Goal: Participate in discussion: Engage in conversation with other users on a specific topic

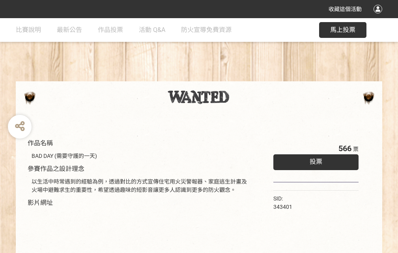
click at [379, 17] on div "收藏這個活動" at bounding box center [199, 9] width 398 height 18
click at [246, 78] on div "作品名稱 BAD DAY (需要守護的一天) 參賽作品之設計理念 以生活中時常遇到的經驗為例，透過對比的方式宣傳住宅用火災警報器、家庭逃生計畫及火場中避難求生…" at bounding box center [199, 183] width 398 height 331
click at [314, 160] on span "投票" at bounding box center [315, 161] width 13 height 7
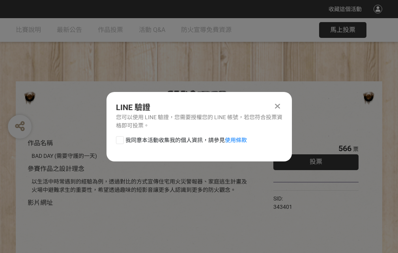
click at [119, 138] on div at bounding box center [120, 140] width 8 height 8
checkbox input "true"
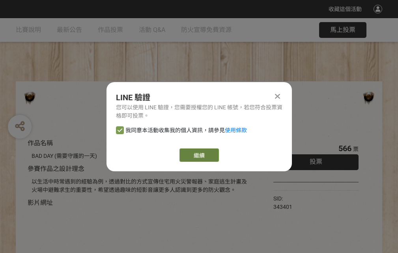
click at [198, 155] on link "繼續" at bounding box center [198, 154] width 39 height 13
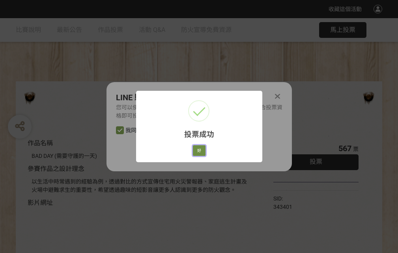
click at [197, 149] on button "好" at bounding box center [199, 150] width 13 height 11
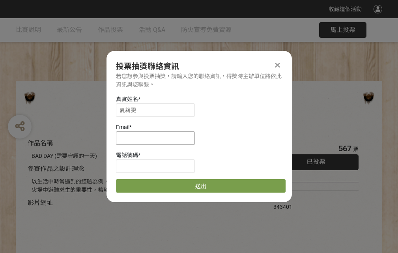
click at [158, 138] on input at bounding box center [155, 137] width 79 height 13
type input "[EMAIL_ADDRESS][DOMAIN_NAME]"
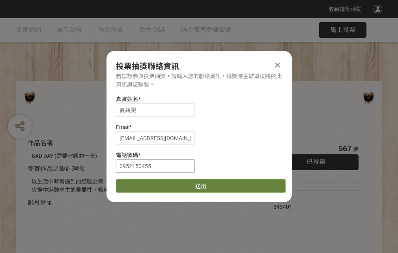
type input "0952150455"
click at [138, 183] on button "送出" at bounding box center [200, 185] width 169 height 13
